Goal: Task Accomplishment & Management: Manage account settings

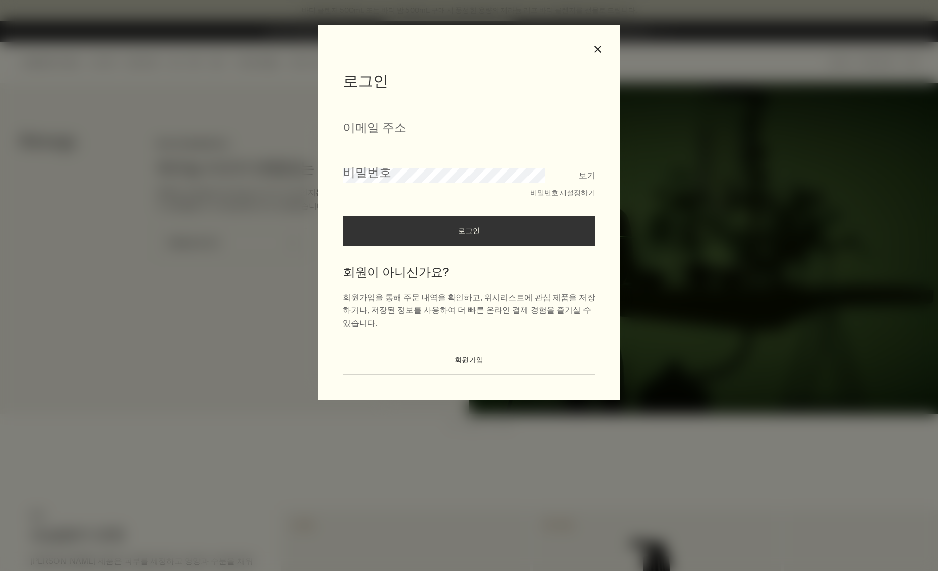
click at [415, 351] on button "회원가입" at bounding box center [469, 359] width 252 height 30
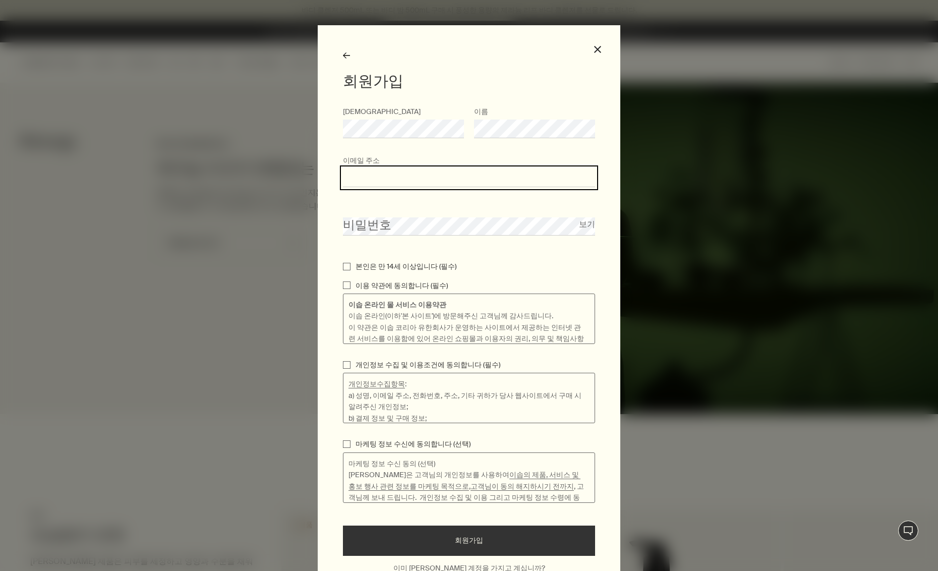
type input "*"
type input "**********"
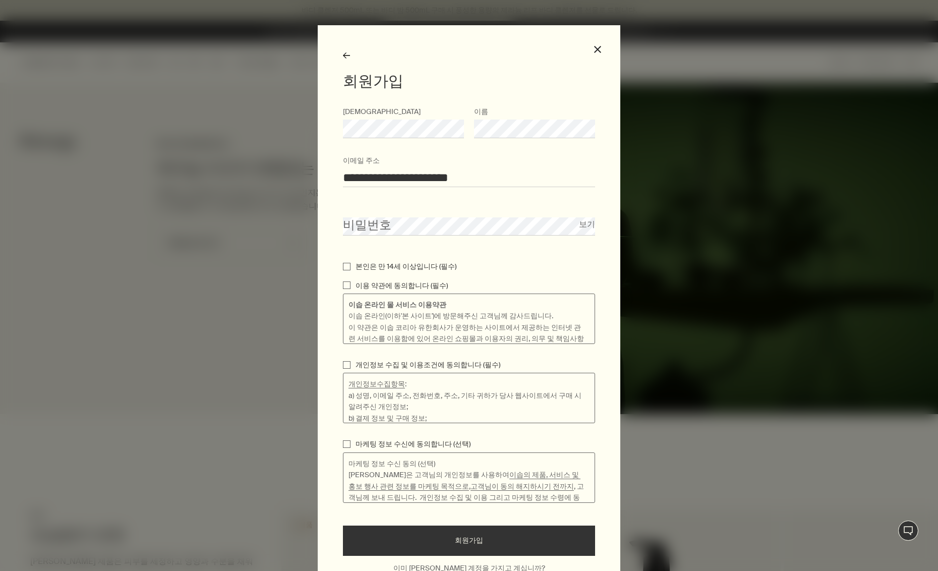
click at [442, 266] on p "본인은 만 14세 이상입니다 (필수)" at bounding box center [406, 266] width 101 height 11
click at [350, 266] on input "본인은 만 14세 이상입니다 (필수)" at bounding box center [347, 267] width 8 height 8
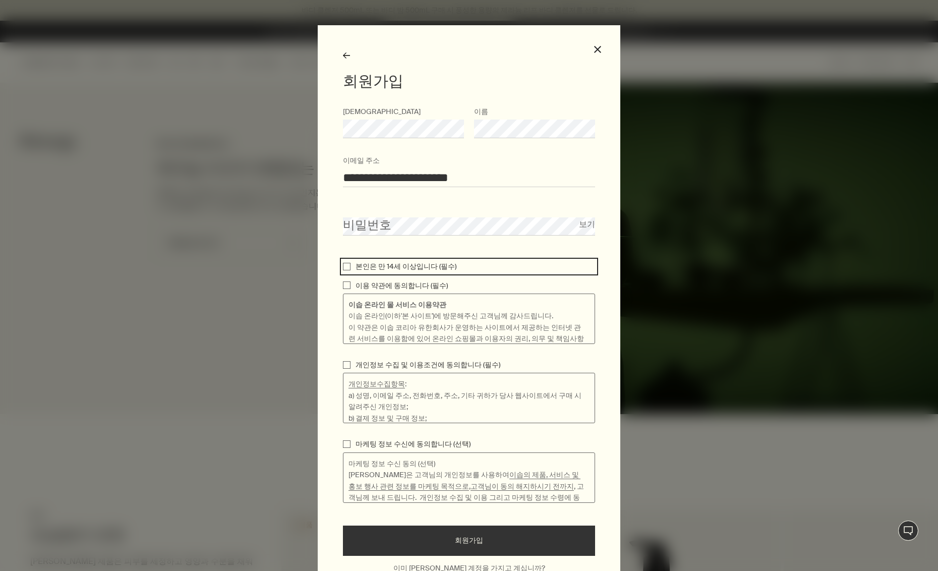
checkbox input "true"
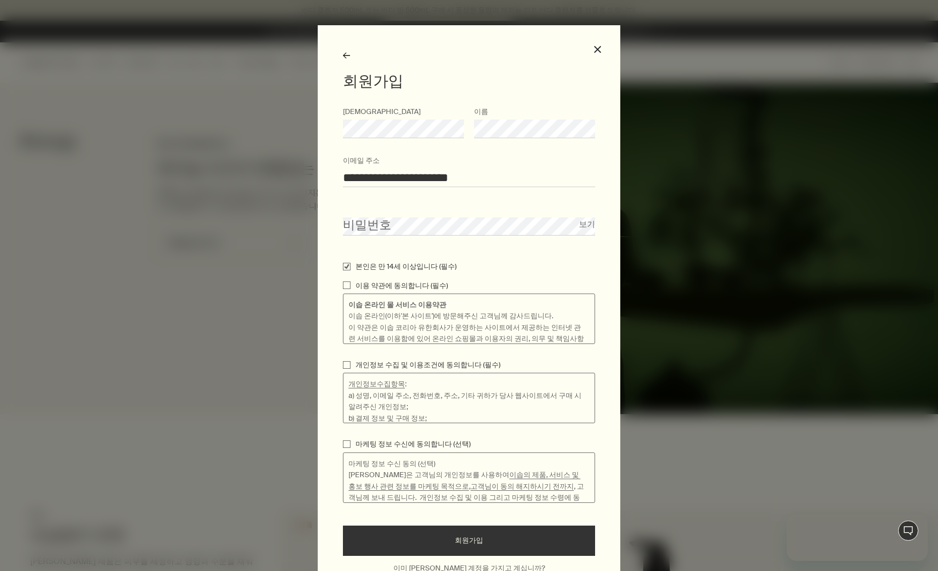
click at [428, 286] on p "이용 약관에 동의합니다 (필수)" at bounding box center [402, 285] width 92 height 11
click at [350, 286] on input "이용 약관에 동의합니다 (필수)" at bounding box center [347, 285] width 8 height 8
checkbox input "true"
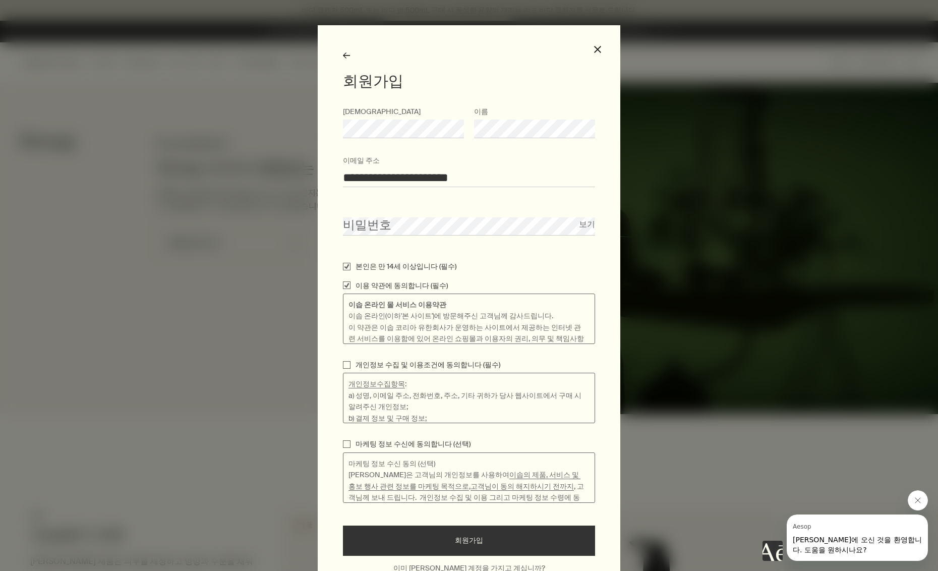
click at [427, 364] on p "개인정보 수집 및 이용조건에 동의합니다 (필수)" at bounding box center [428, 364] width 145 height 11
click at [350, 364] on input "개인정보 수집 및 이용조건에 동의합니다 (필수)" at bounding box center [347, 365] width 8 height 8
checkbox input "true"
click at [447, 539] on button "회원가입" at bounding box center [469, 540] width 252 height 30
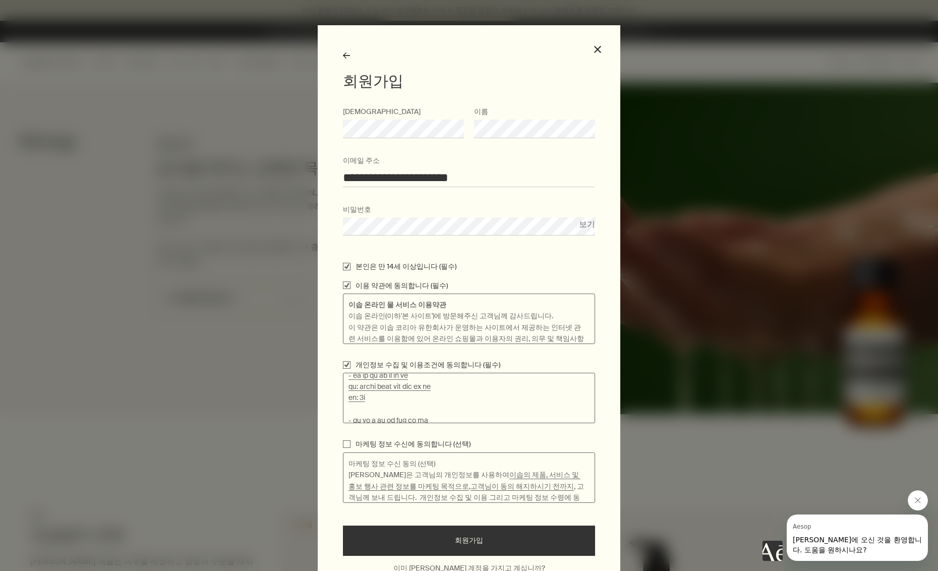
click at [452, 543] on button "회원가입" at bounding box center [469, 540] width 252 height 30
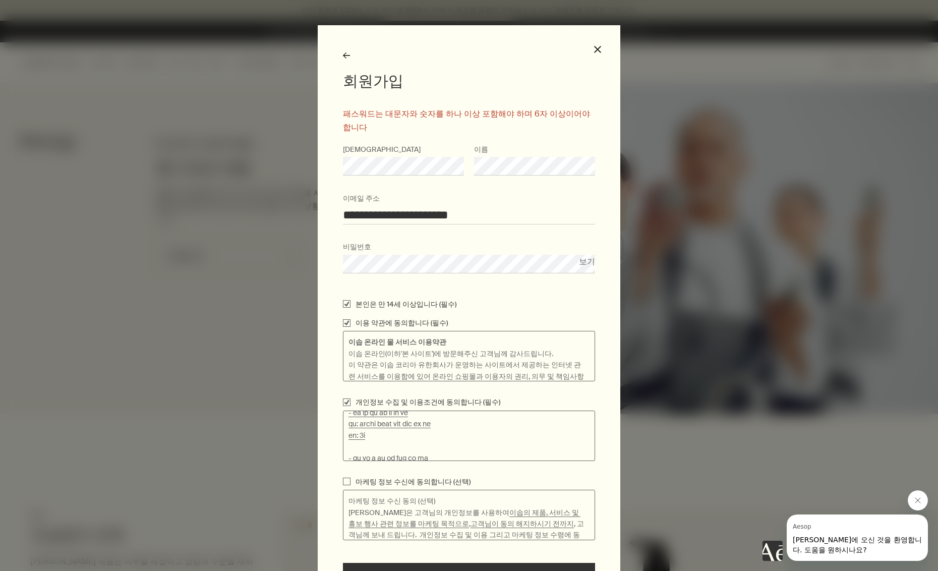
click at [218, 255] on div "**********" at bounding box center [469, 285] width 938 height 571
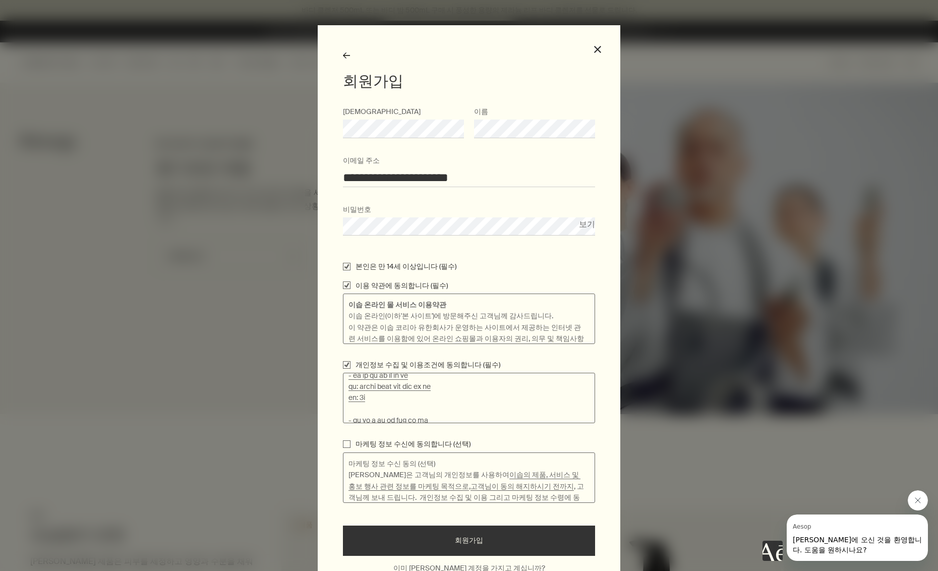
click at [522, 538] on button "회원가입" at bounding box center [469, 540] width 252 height 30
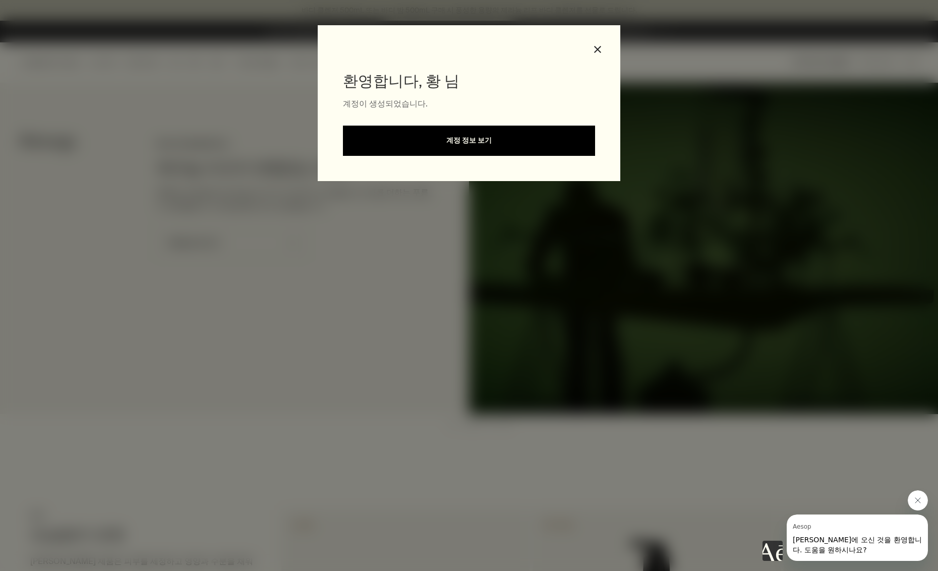
click at [522, 144] on link "계정 정보 보기" at bounding box center [469, 141] width 252 height 30
